Goal: Check status: Check status

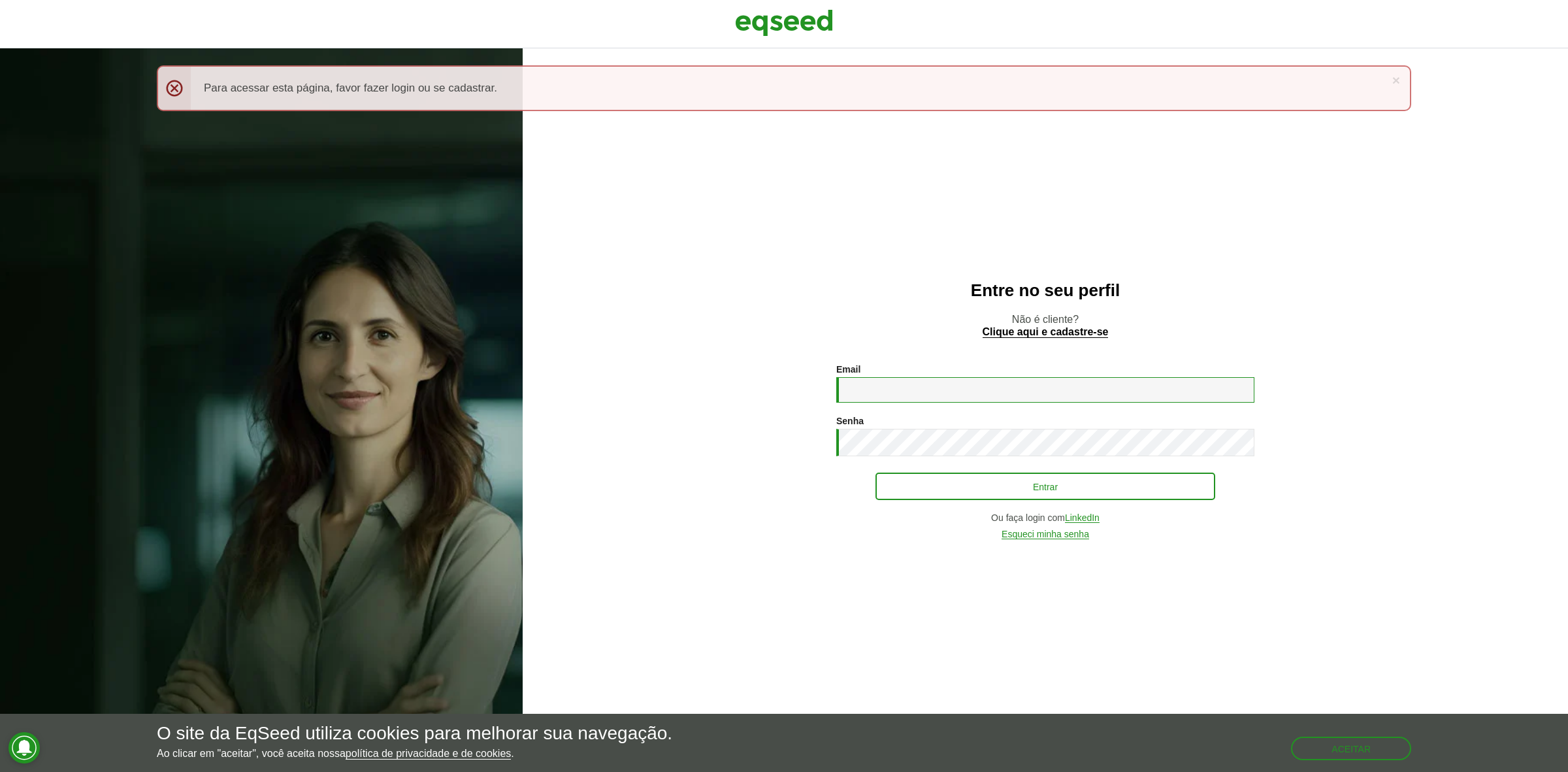
type input "**********"
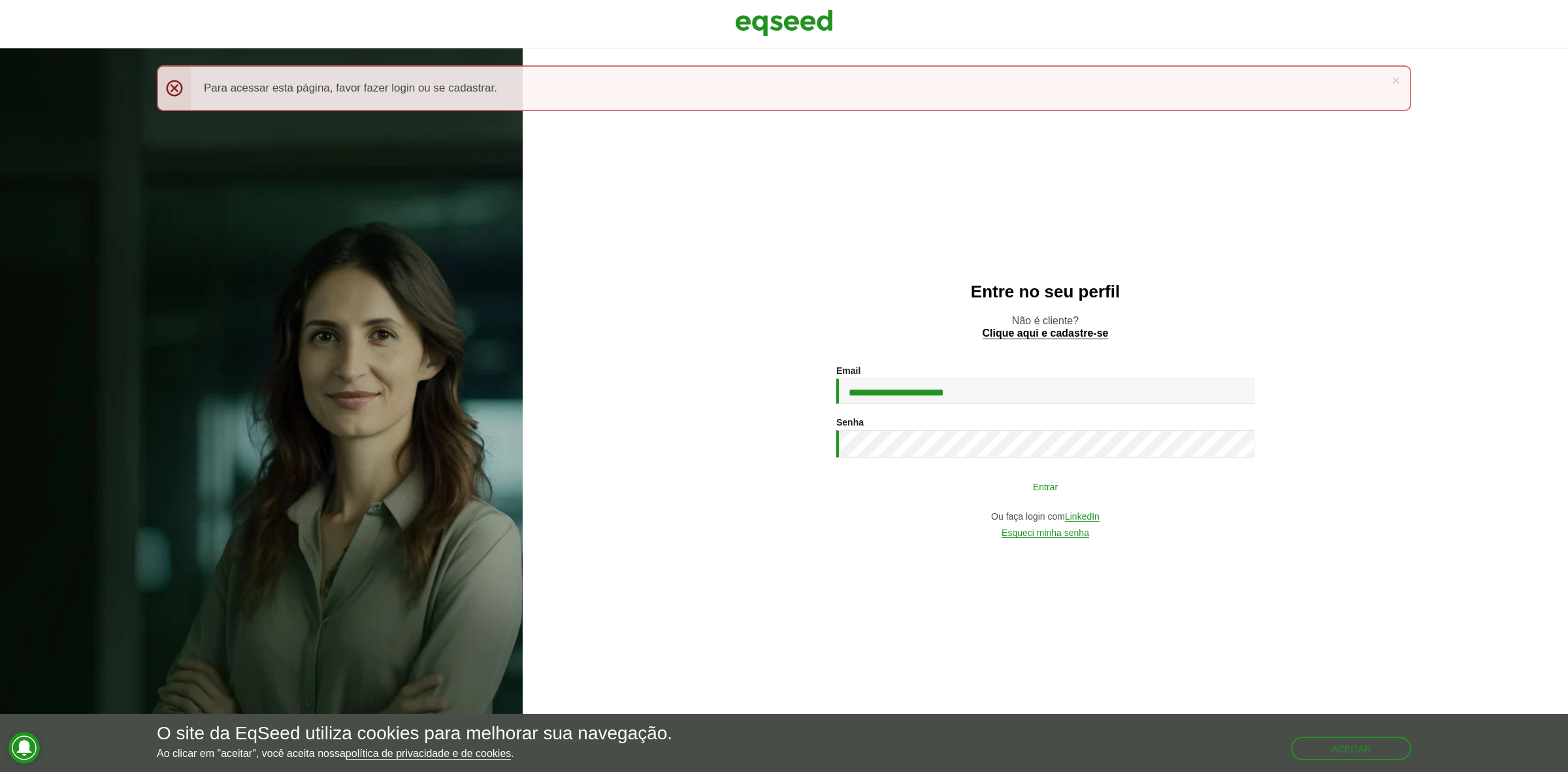
click at [966, 485] on button "Entrar" at bounding box center [1045, 486] width 340 height 25
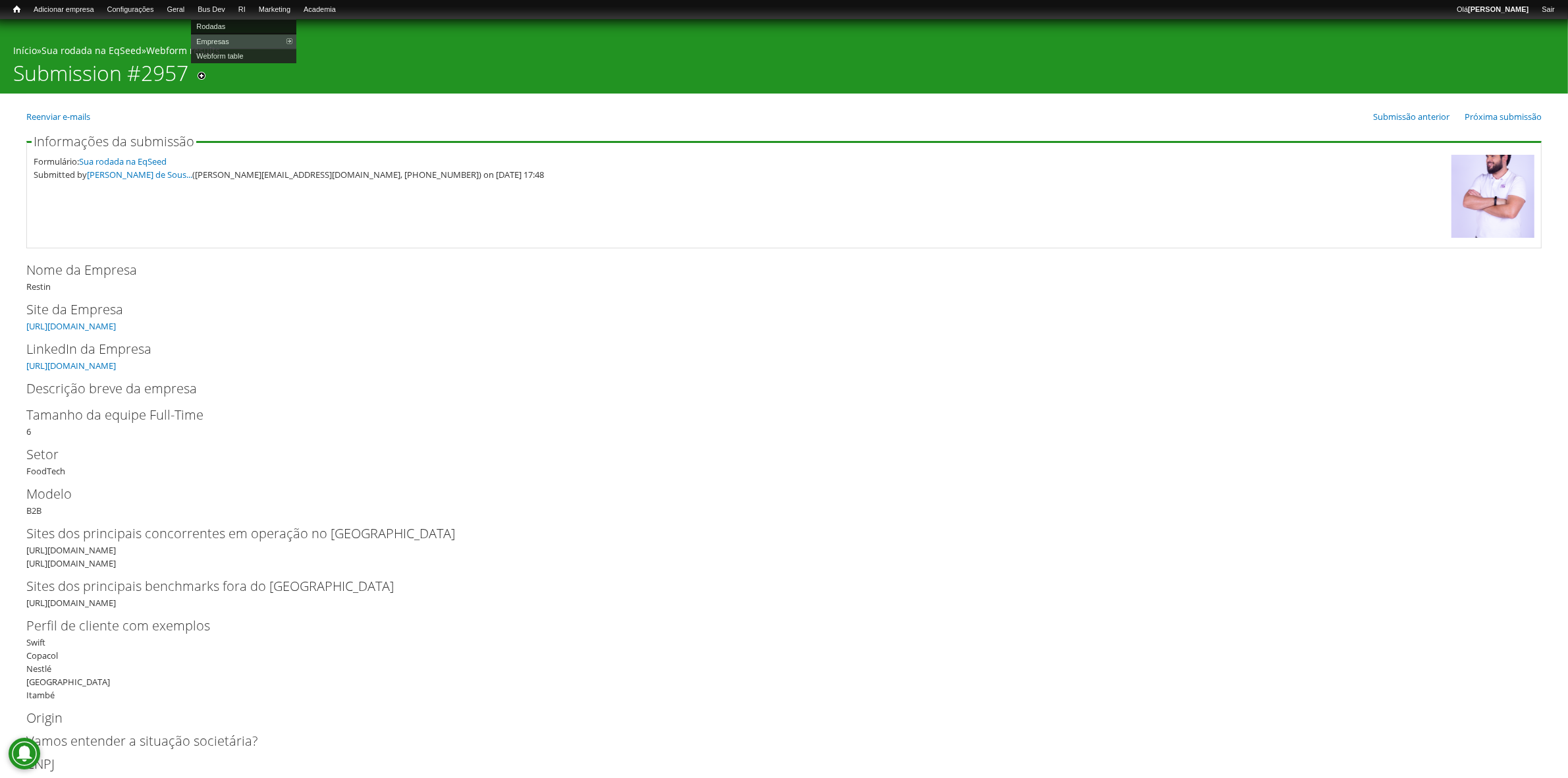
click at [229, 23] on link "Rodadas" at bounding box center [244, 26] width 106 height 14
